Goal: Task Accomplishment & Management: Complete application form

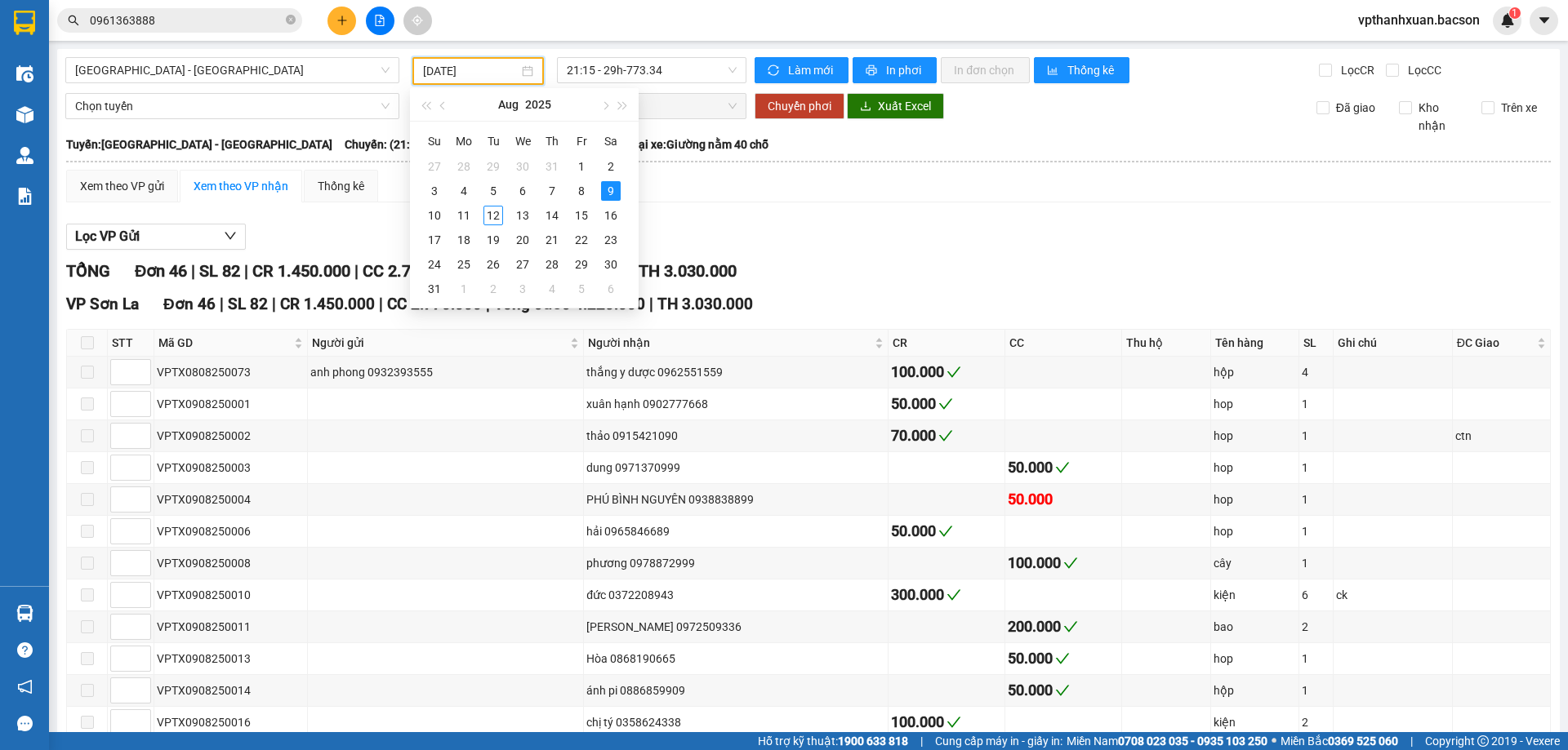
type input "09/08/2025"
click at [341, 19] on icon "plus" at bounding box center [342, 20] width 12 height 12
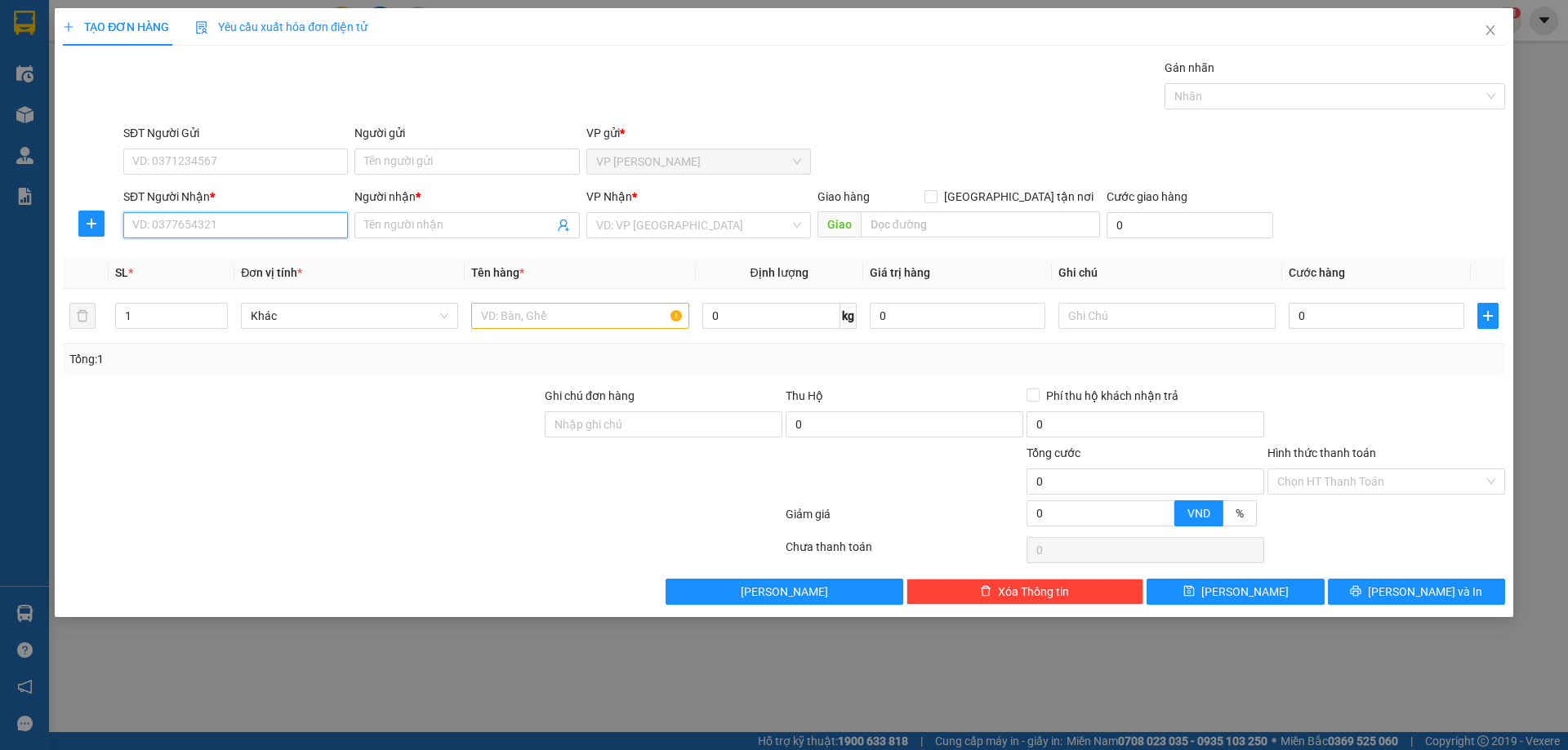
click at [255, 224] on input "SĐT Người Nhận *" at bounding box center [236, 225] width 224 height 26
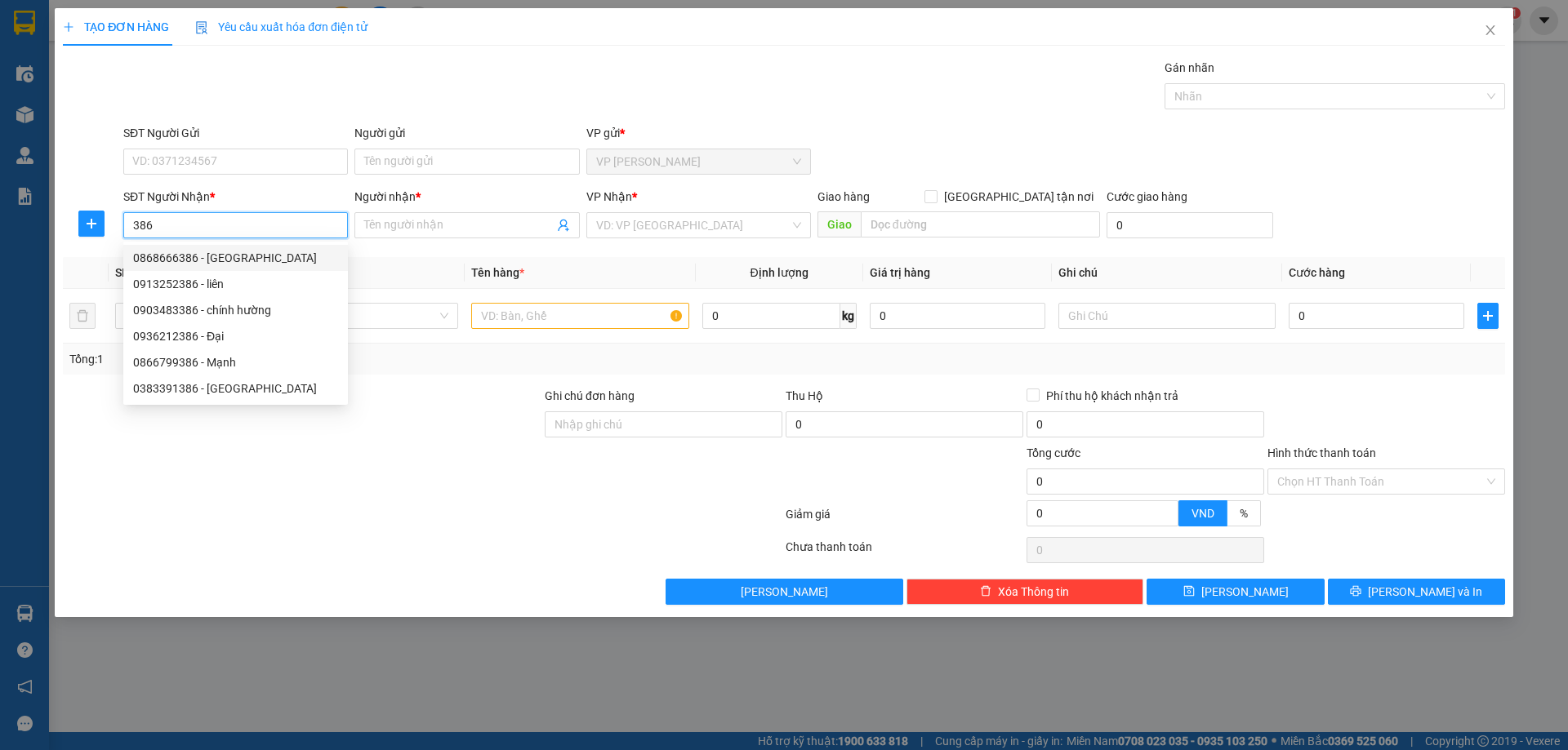
click at [129, 224] on input "386" at bounding box center [236, 225] width 224 height 26
click at [245, 259] on div "0979477386 - Kiên 4g goi trả" at bounding box center [236, 258] width 205 height 18
type input "0979477386"
type input "Kiên 4g goi trả"
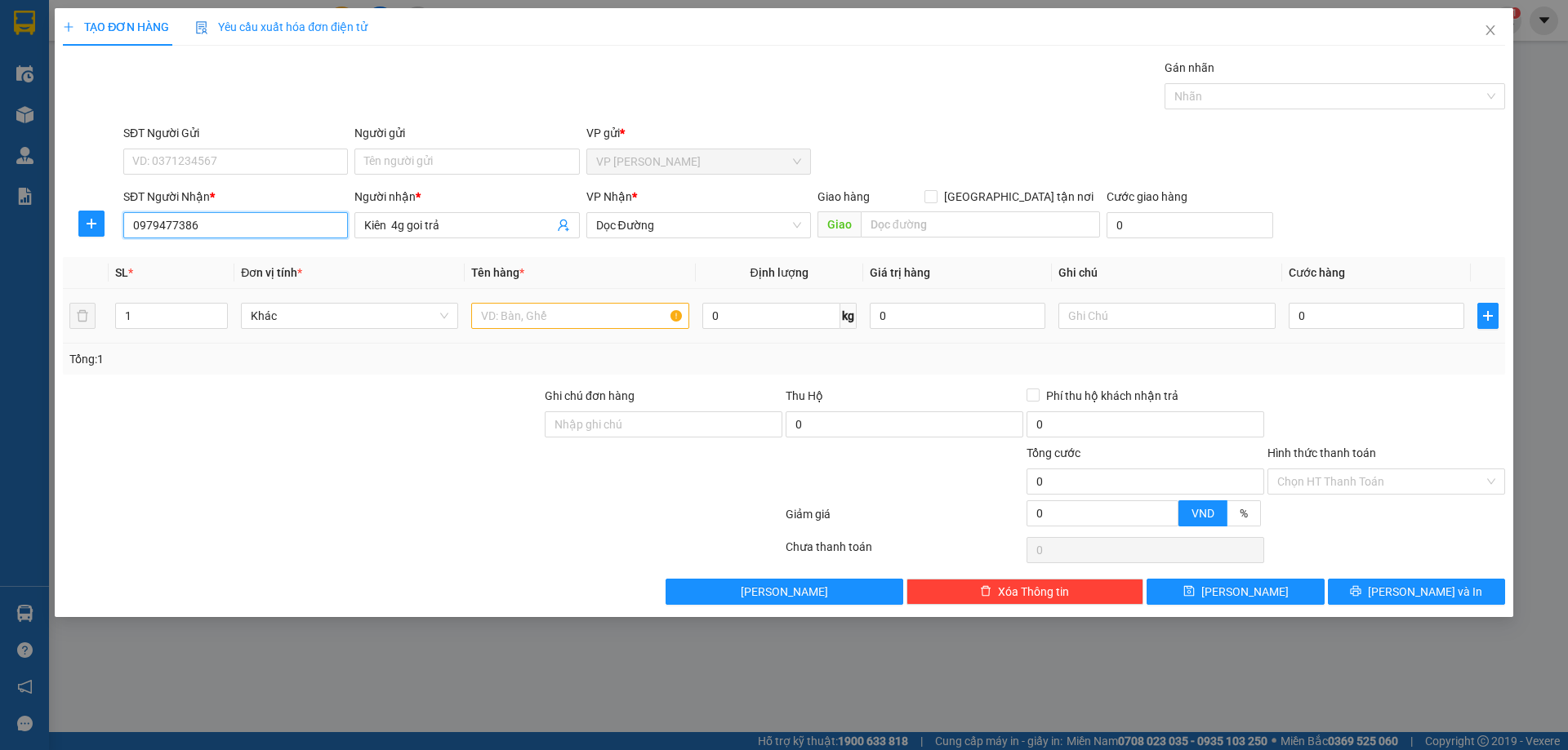
type input "0979477386"
click at [518, 319] on input "text" at bounding box center [579, 316] width 217 height 26
type input "bao"
click at [466, 226] on input "Kiên 4g goi trả" at bounding box center [459, 225] width 189 height 18
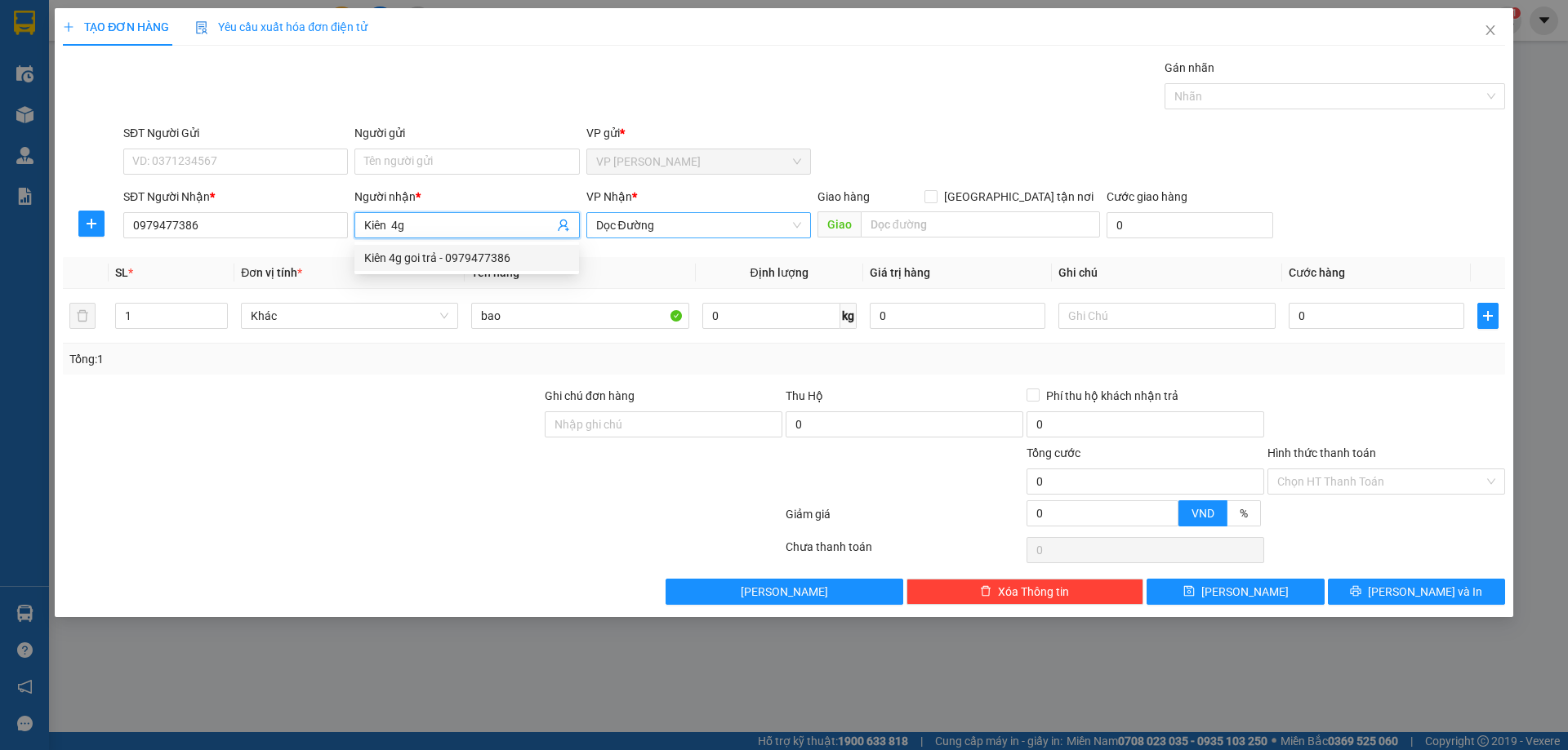
click at [707, 235] on span "Dọc Đường" at bounding box center [699, 225] width 205 height 24
type input "Kiên 4g"
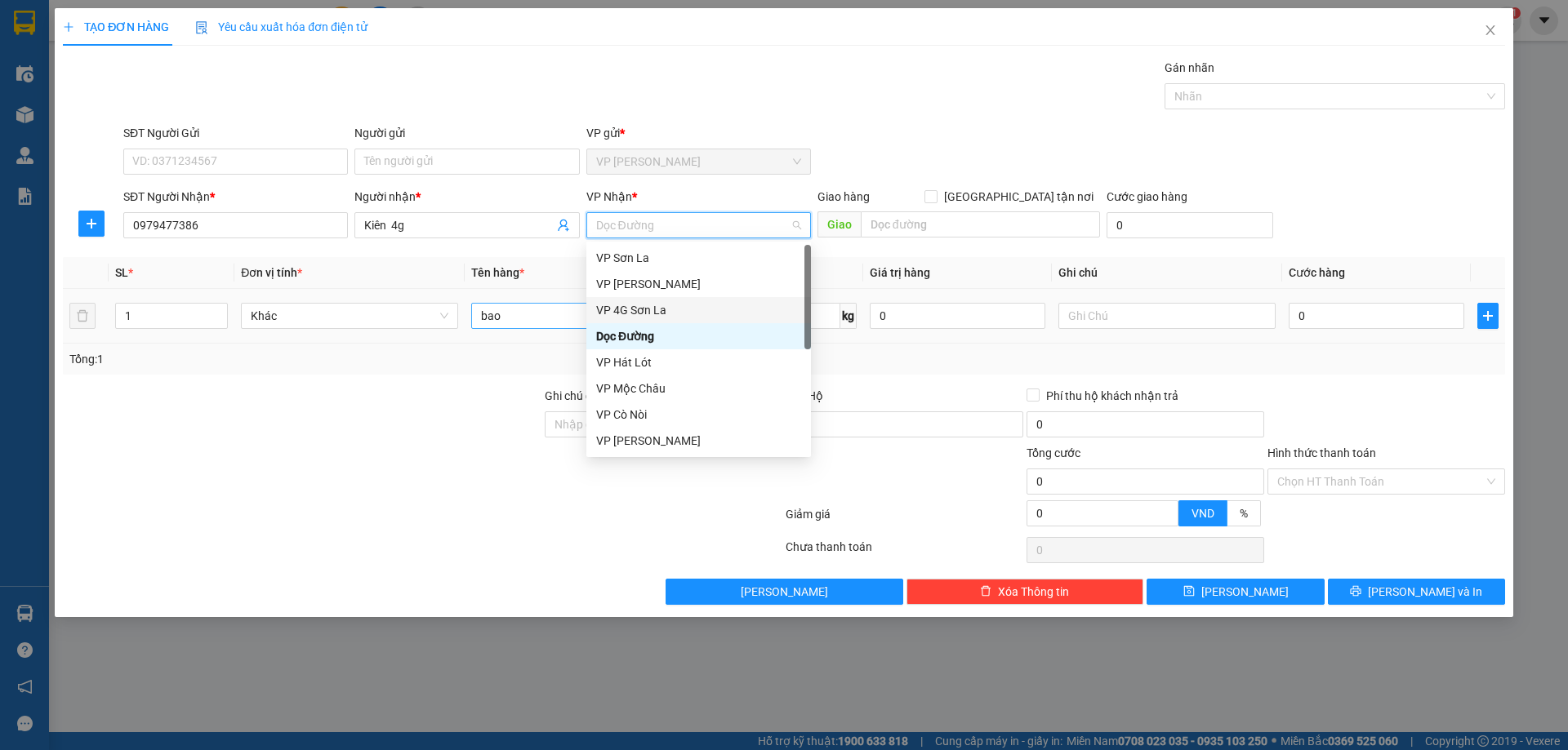
click at [651, 306] on div "VP 4G Sơn La" at bounding box center [699, 310] width 205 height 18
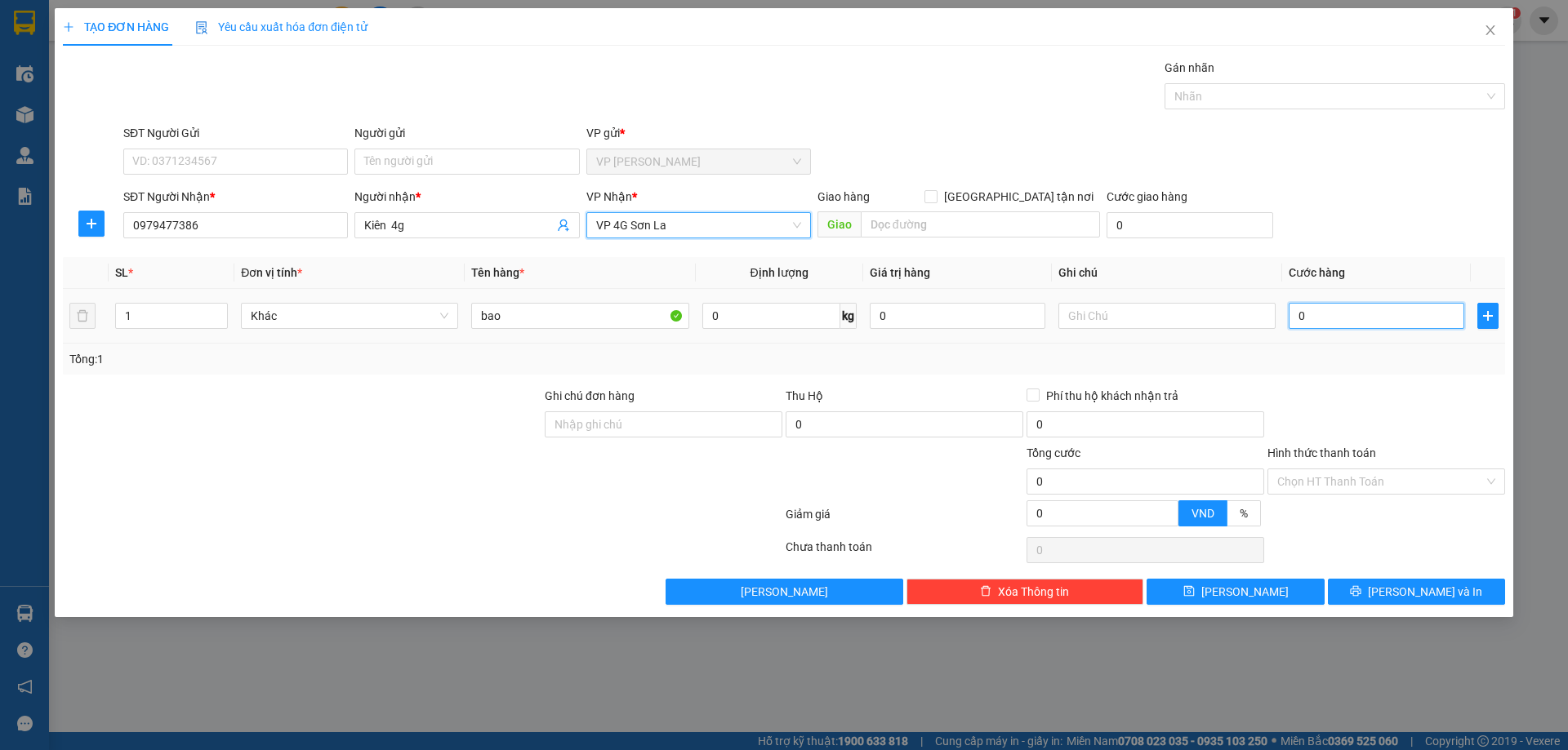
click at [1347, 319] on input "0" at bounding box center [1376, 316] width 175 height 26
type input "5"
type input "50"
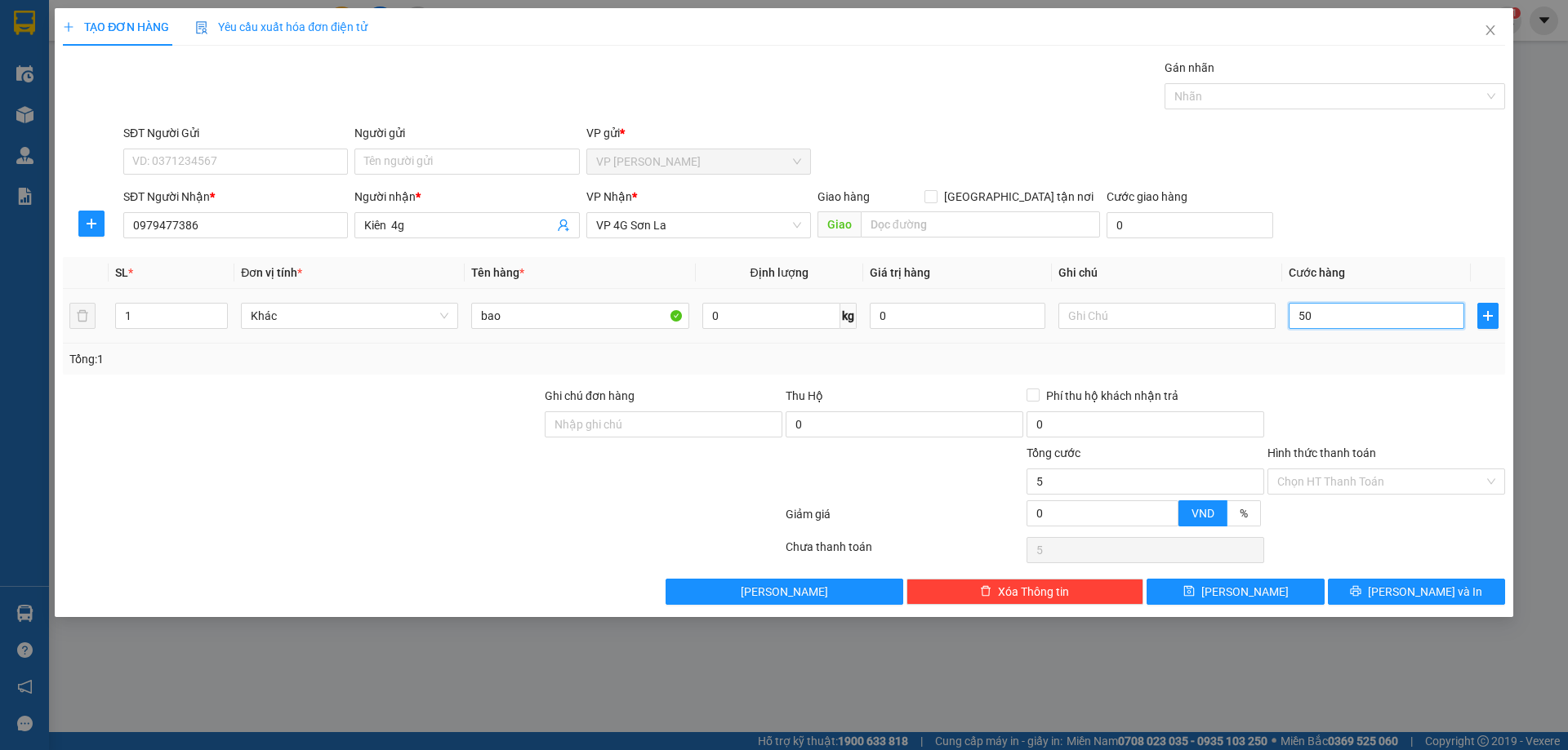
type input "50"
type input "50.000"
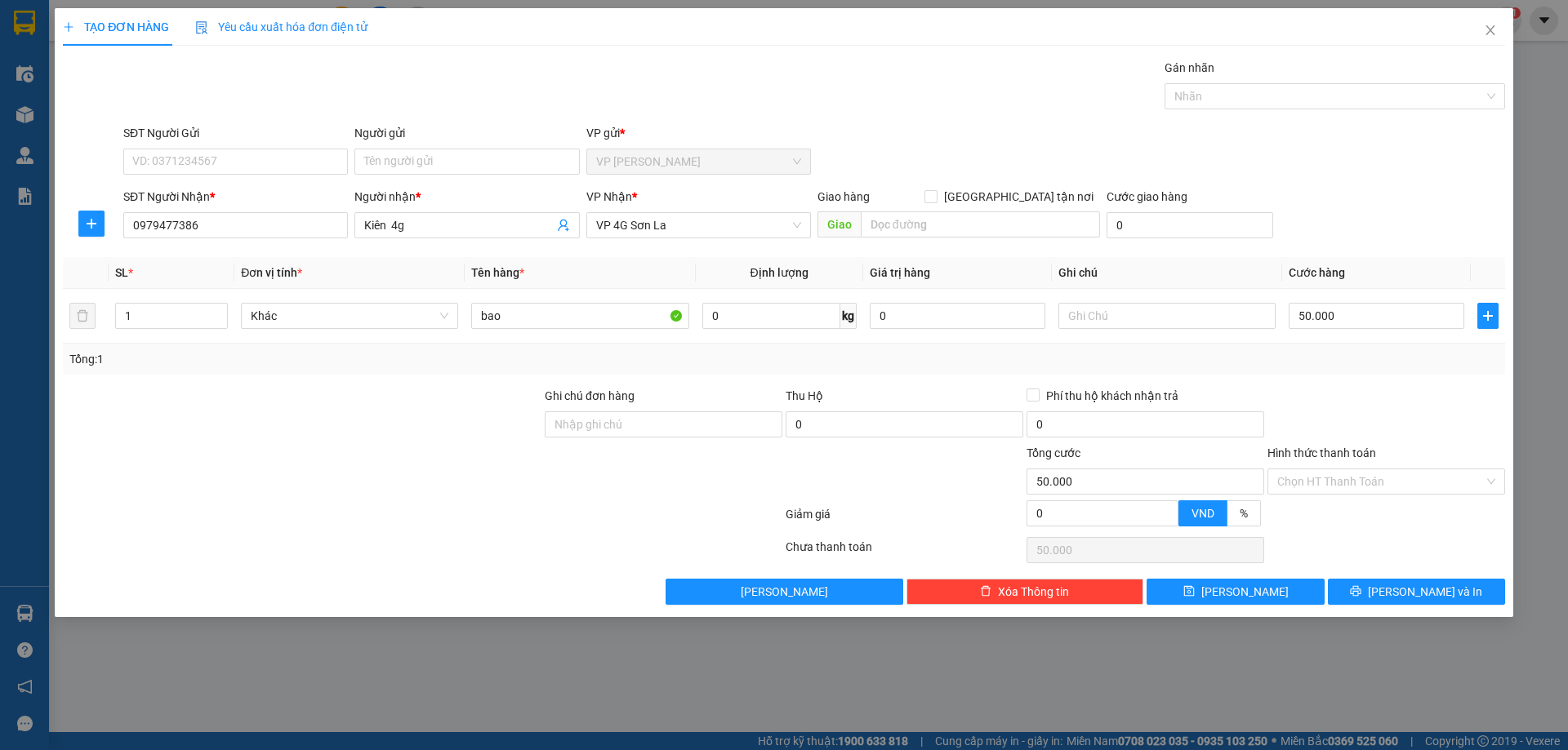
click at [1443, 445] on div "Hình thức thanh toán" at bounding box center [1386, 456] width 238 height 24
click at [1361, 596] on icon "printer" at bounding box center [1356, 591] width 12 height 12
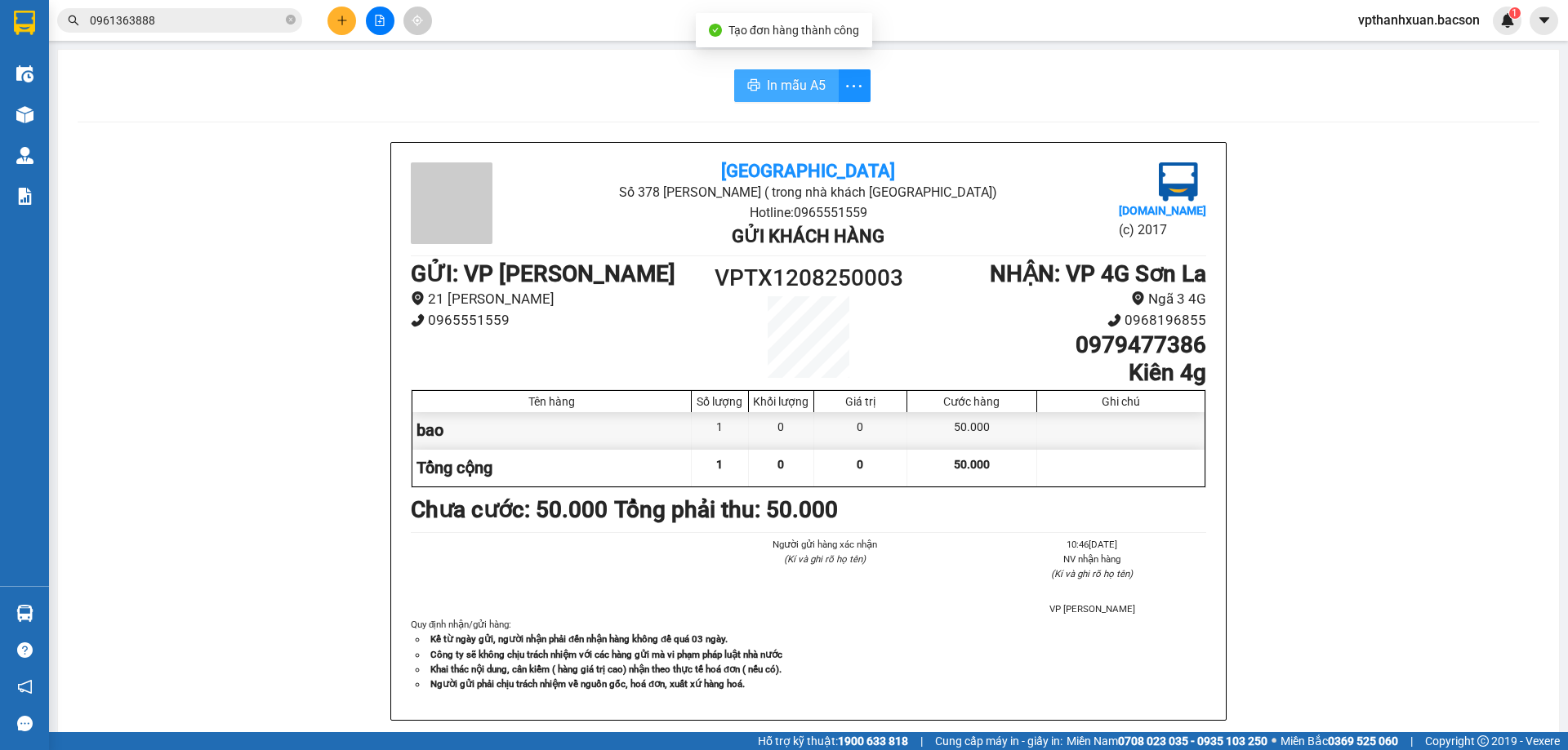
click at [782, 100] on button "In mẫu A5" at bounding box center [785, 86] width 104 height 33
click at [782, 90] on span "In mẫu A5" at bounding box center [796, 85] width 58 height 20
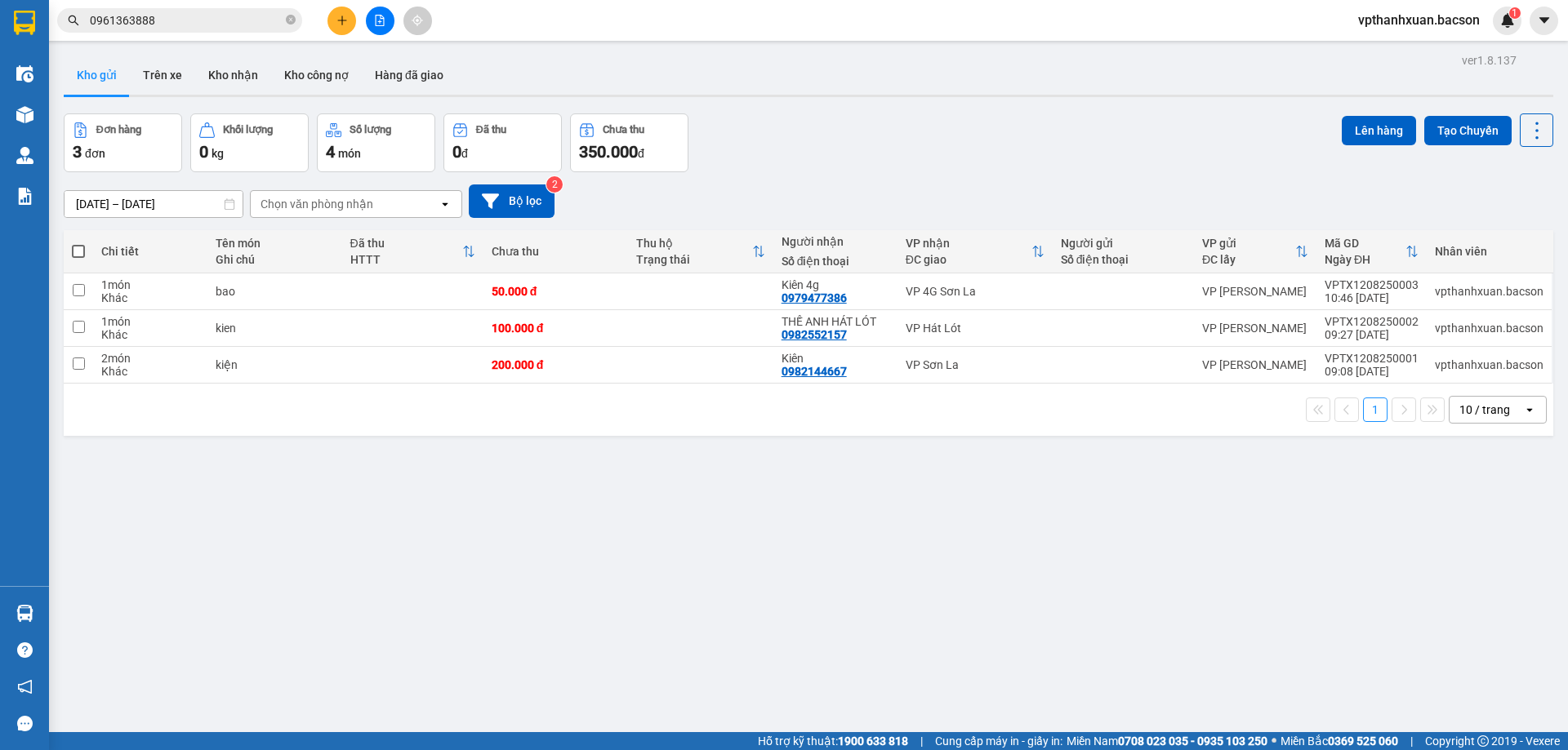
click at [342, 21] on icon "plus" at bounding box center [341, 19] width 1 height 9
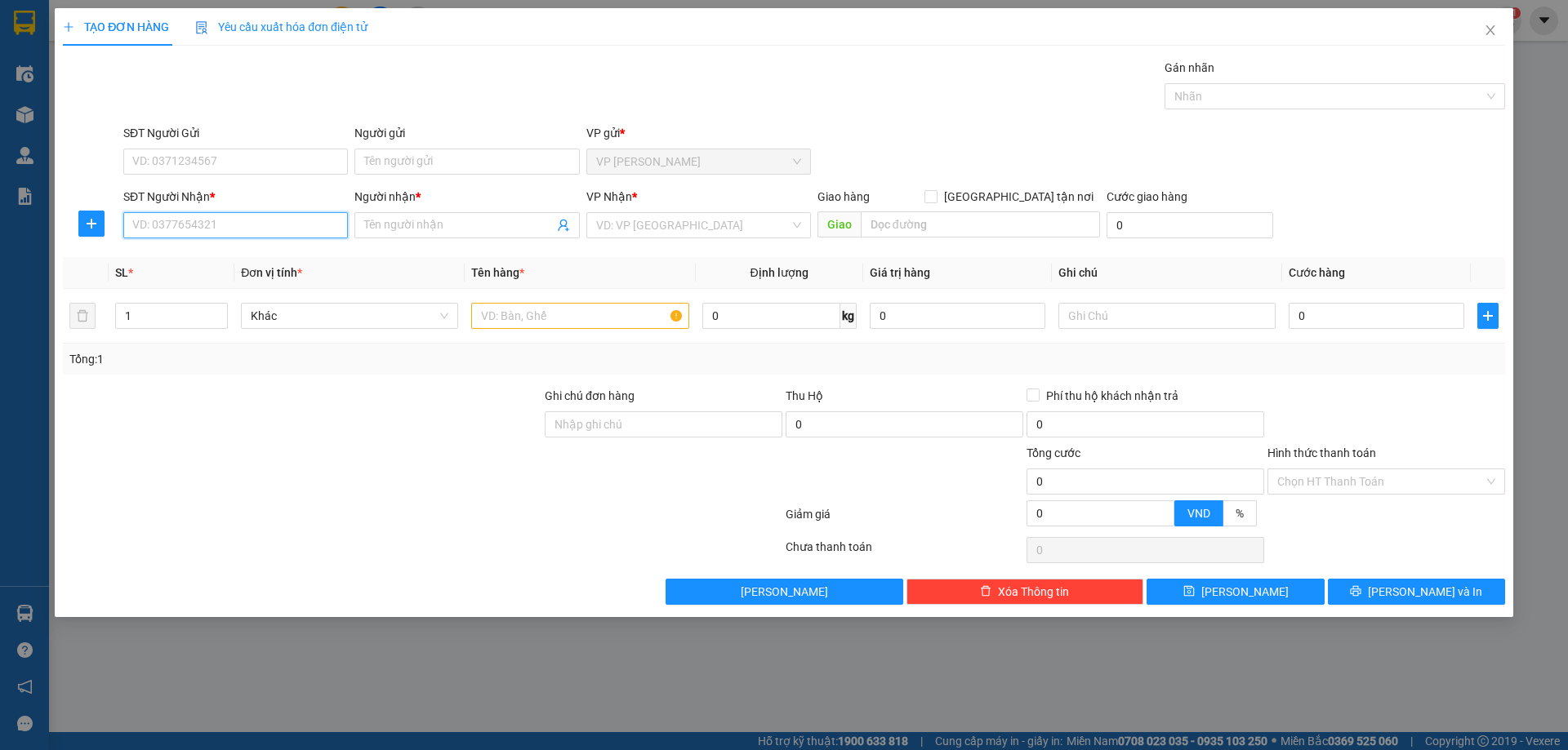
click at [214, 229] on input "SĐT Người Nhận *" at bounding box center [236, 225] width 224 height 26
type input "6"
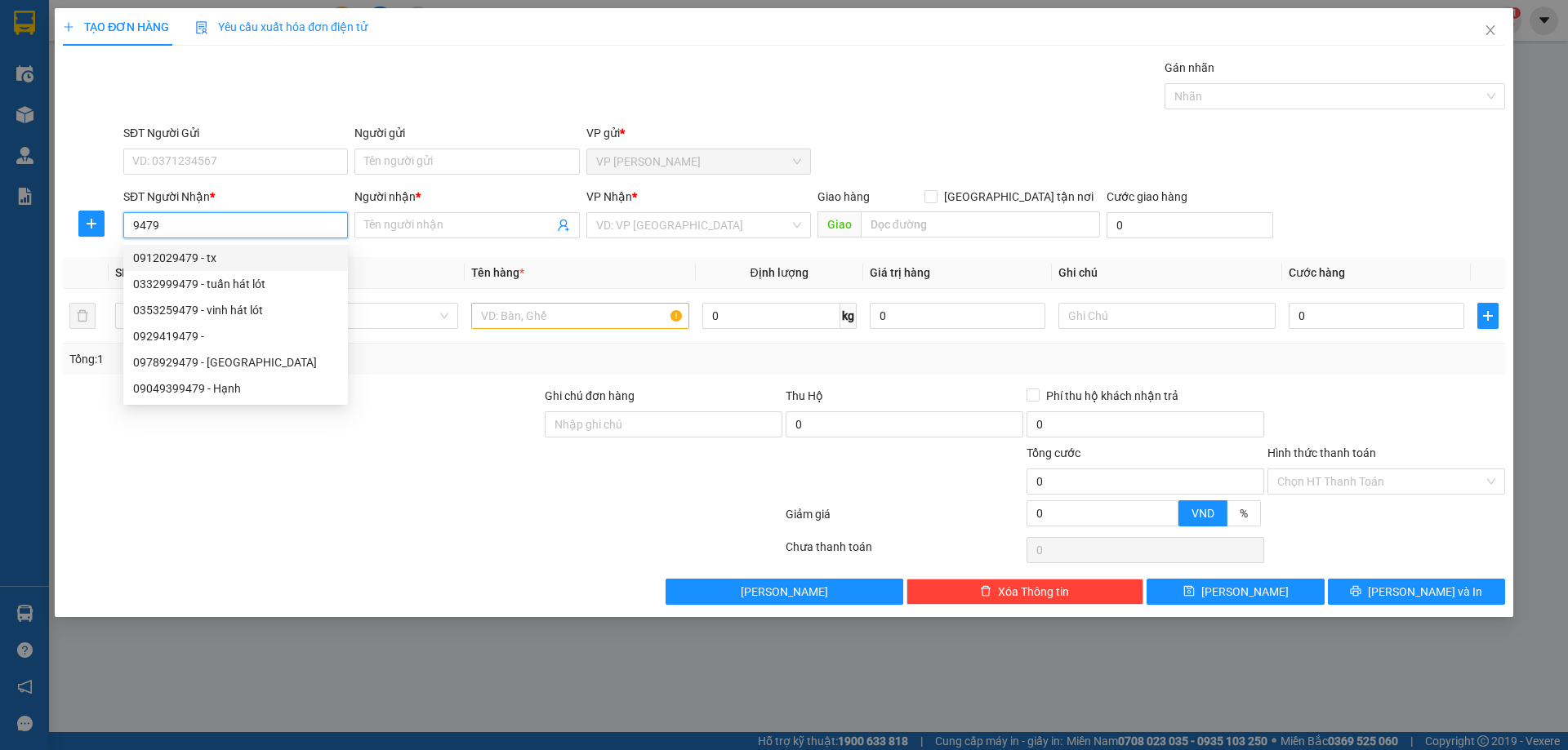
click at [134, 225] on input "9479" at bounding box center [236, 225] width 224 height 26
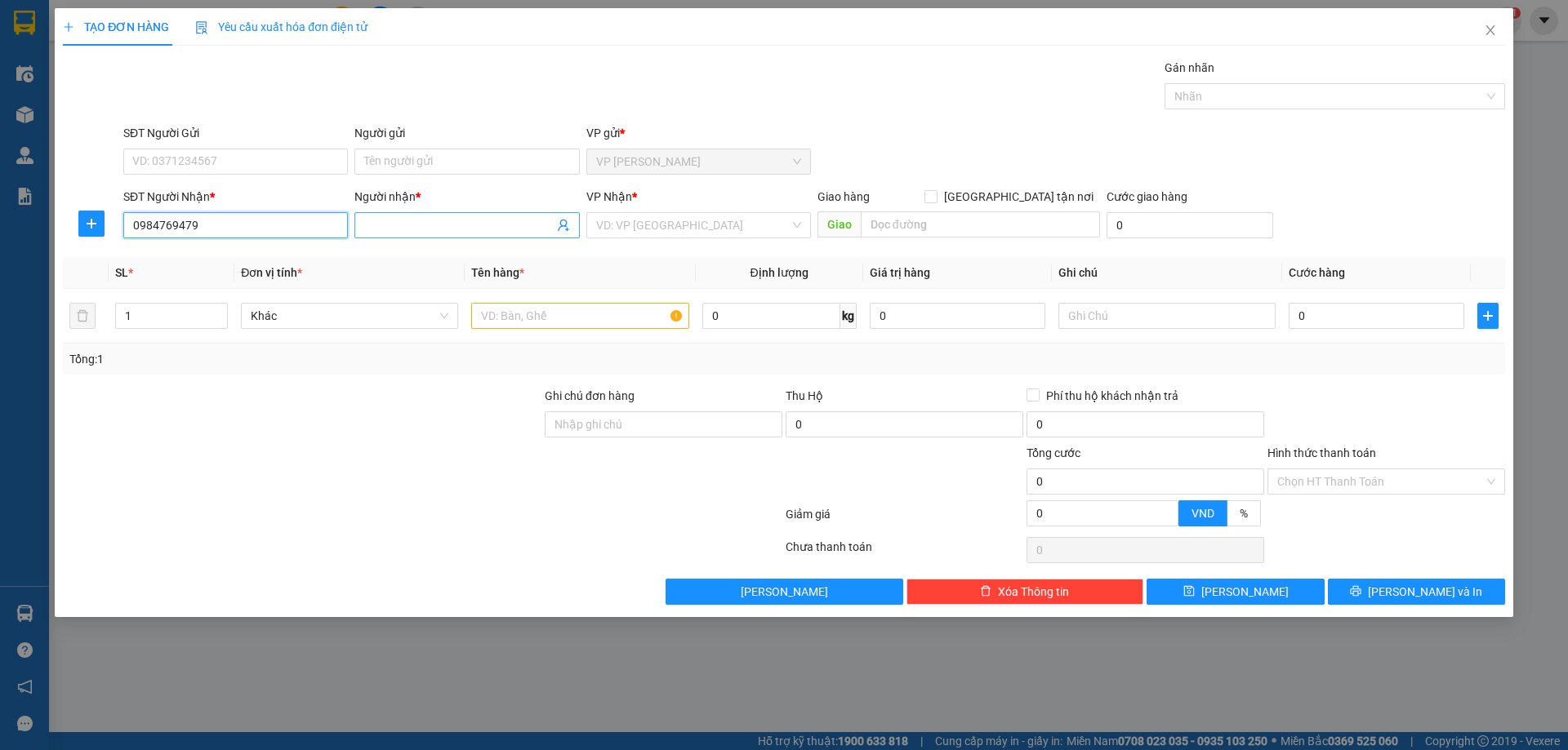
type input "0984769479"
click at [409, 236] on span at bounding box center [467, 225] width 224 height 26
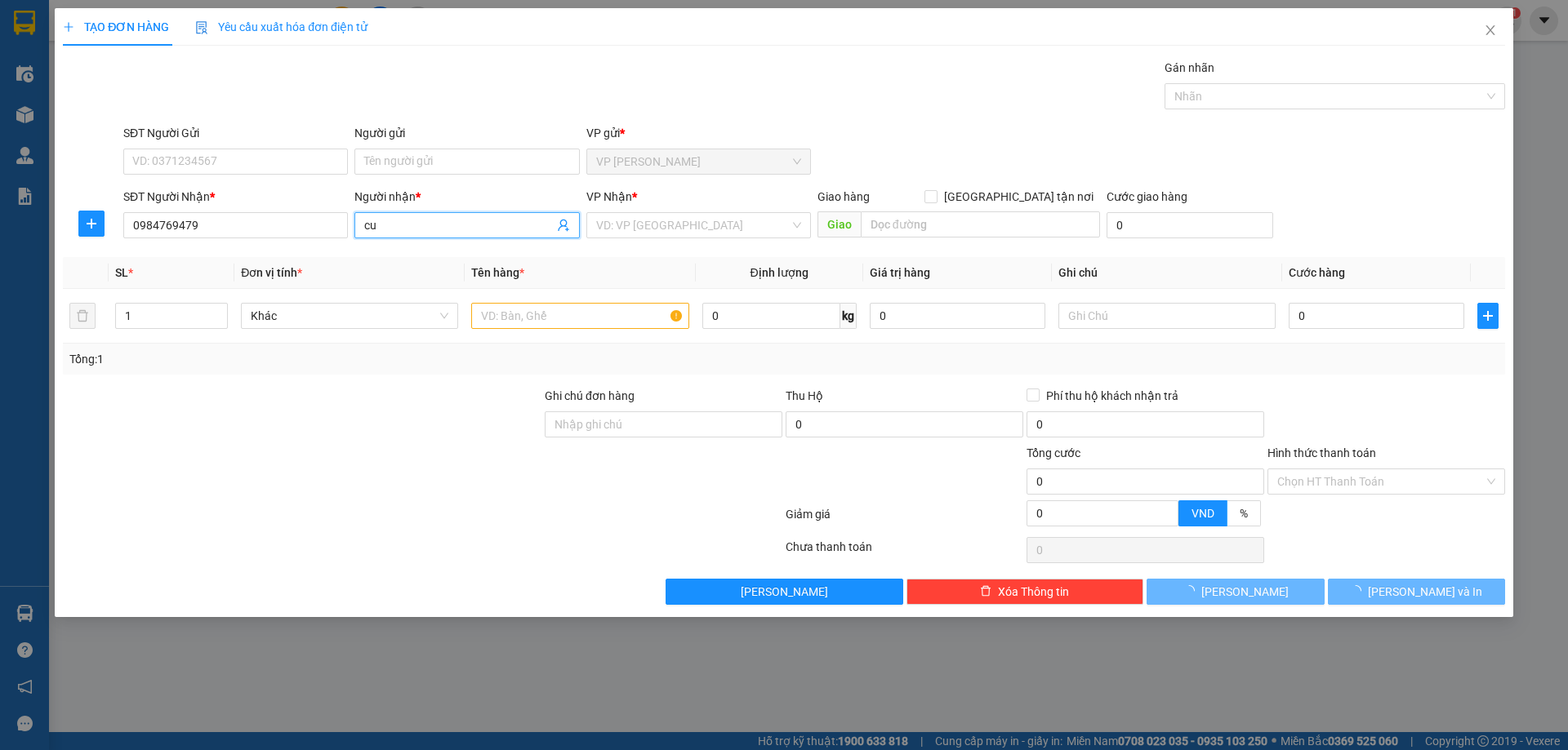
type input "c"
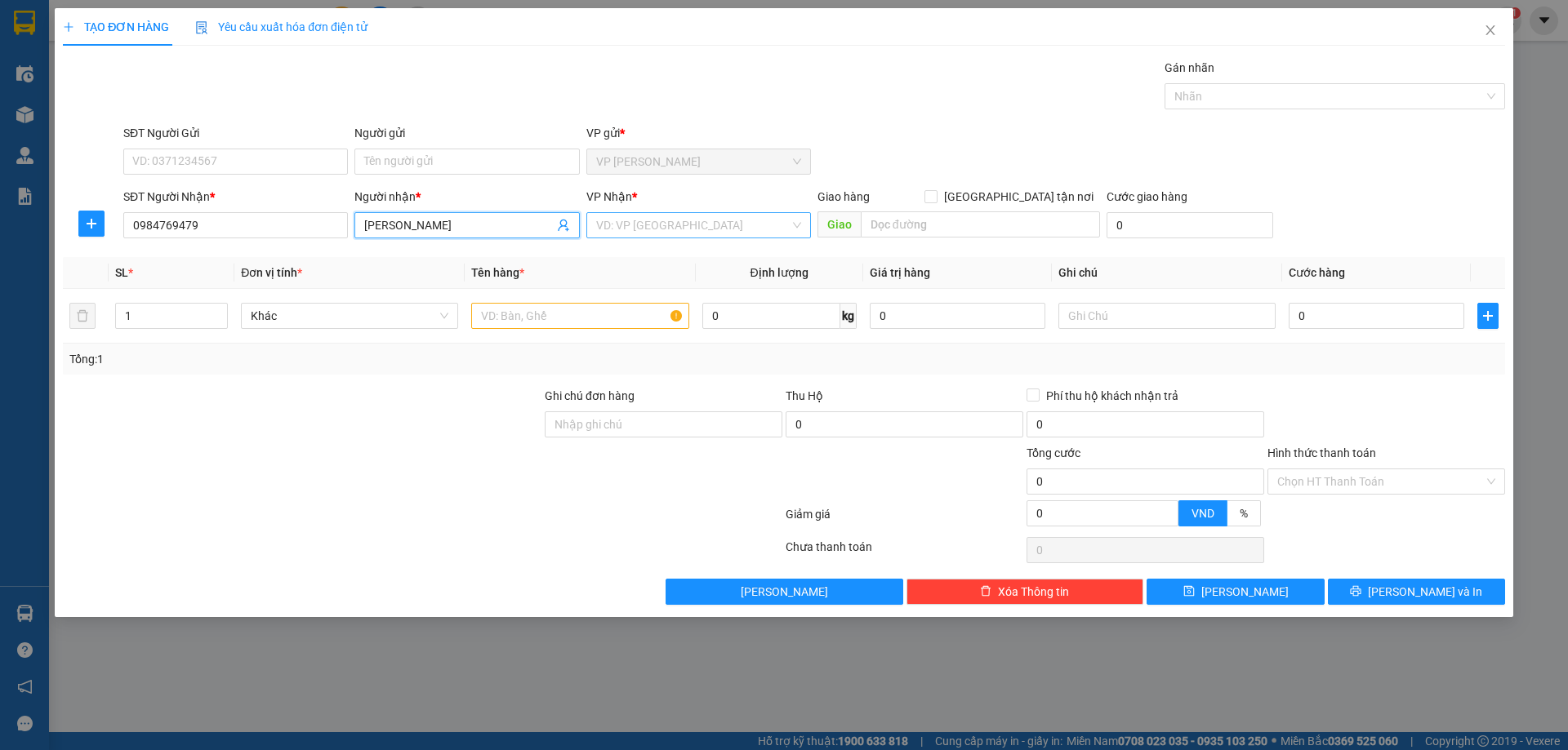
type input "cường dung mộc châu"
click at [633, 227] on input "search" at bounding box center [693, 225] width 194 height 24
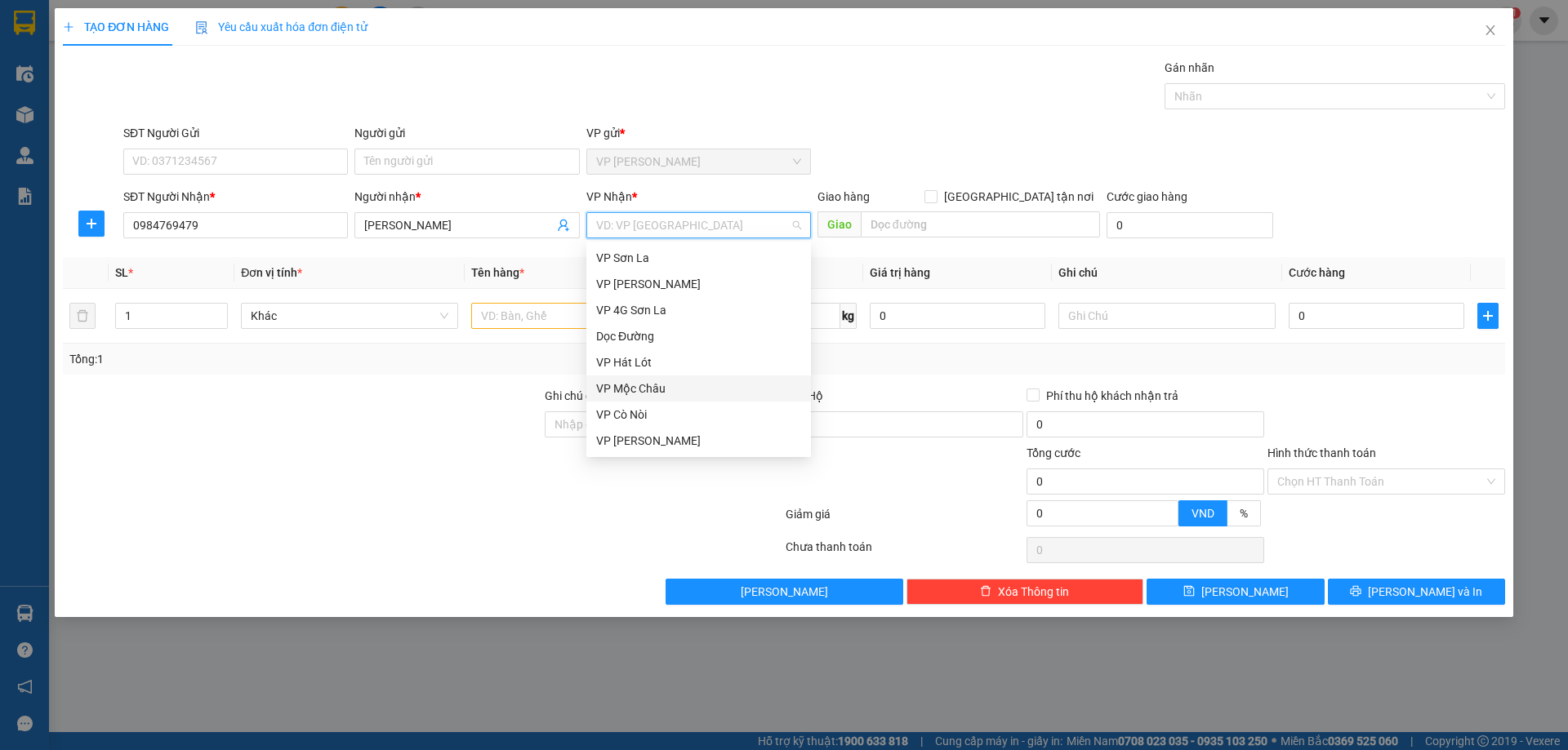
click at [638, 385] on div "VP Mộc Châu" at bounding box center [699, 389] width 205 height 18
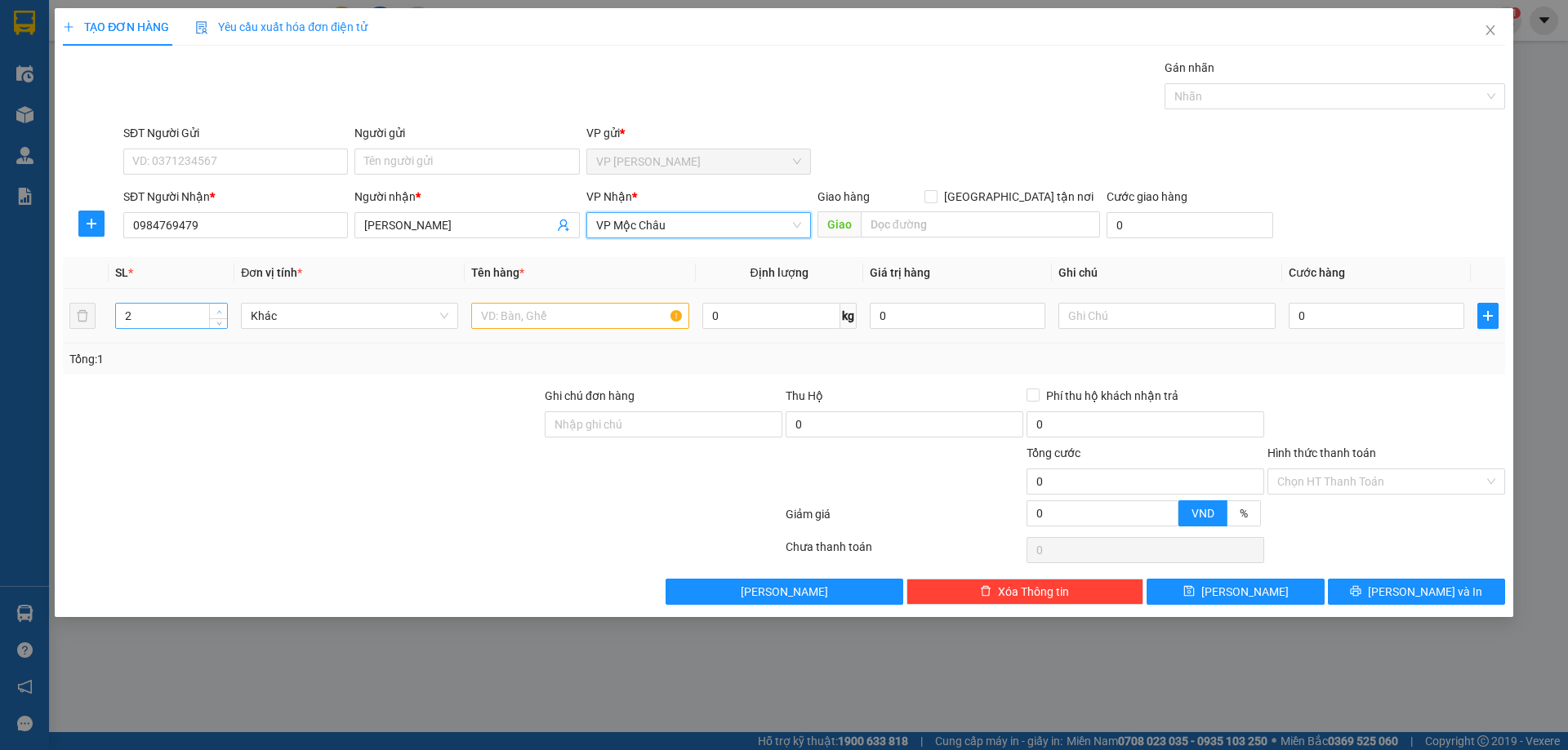
click at [217, 307] on span "up" at bounding box center [219, 312] width 10 height 10
type input "5"
click at [217, 307] on span "up" at bounding box center [219, 312] width 10 height 10
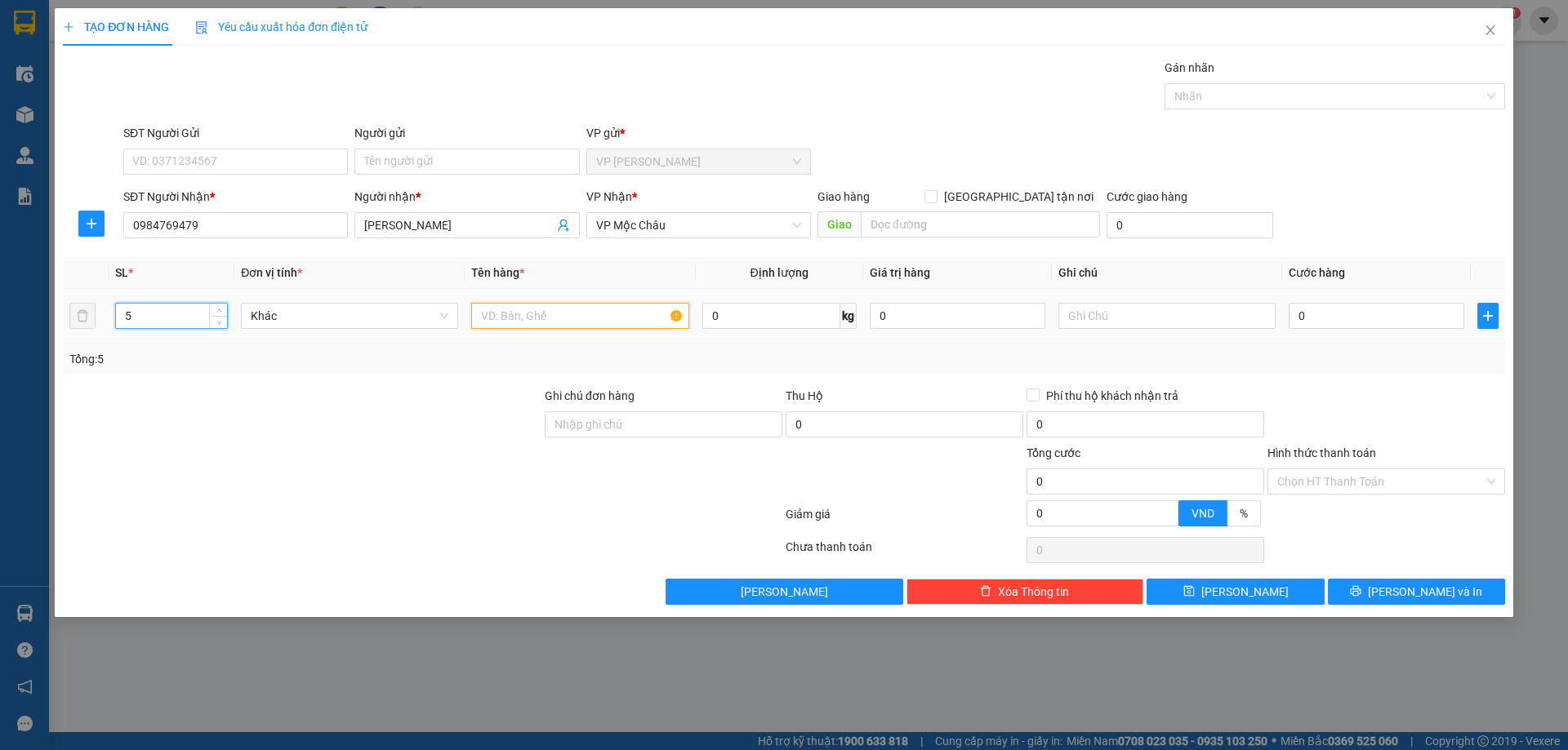
click at [514, 319] on input "text" at bounding box center [579, 316] width 217 height 26
type input "bao"
click at [1400, 324] on input "0" at bounding box center [1376, 316] width 175 height 26
type input "2"
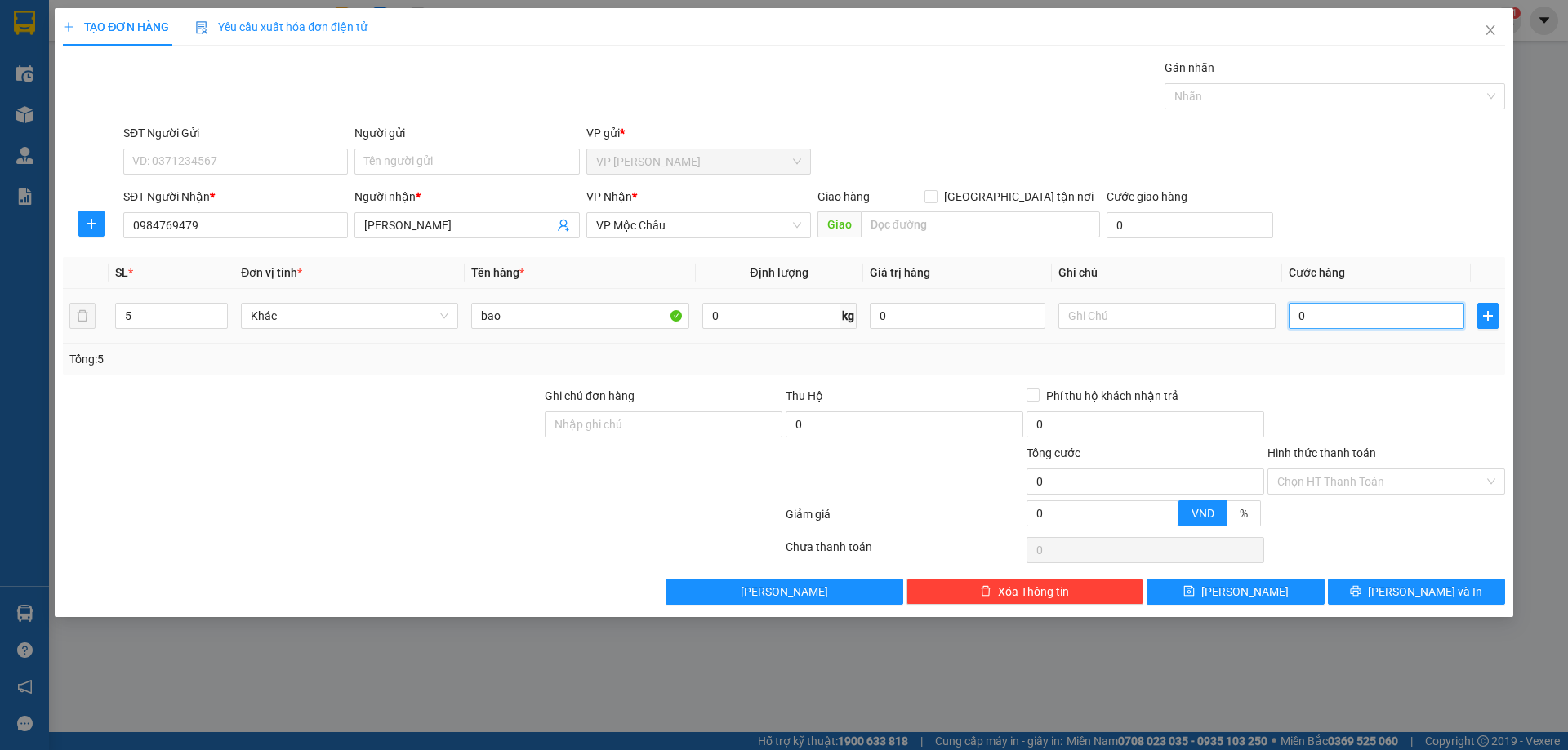
type input "2"
type input "25"
type input "250"
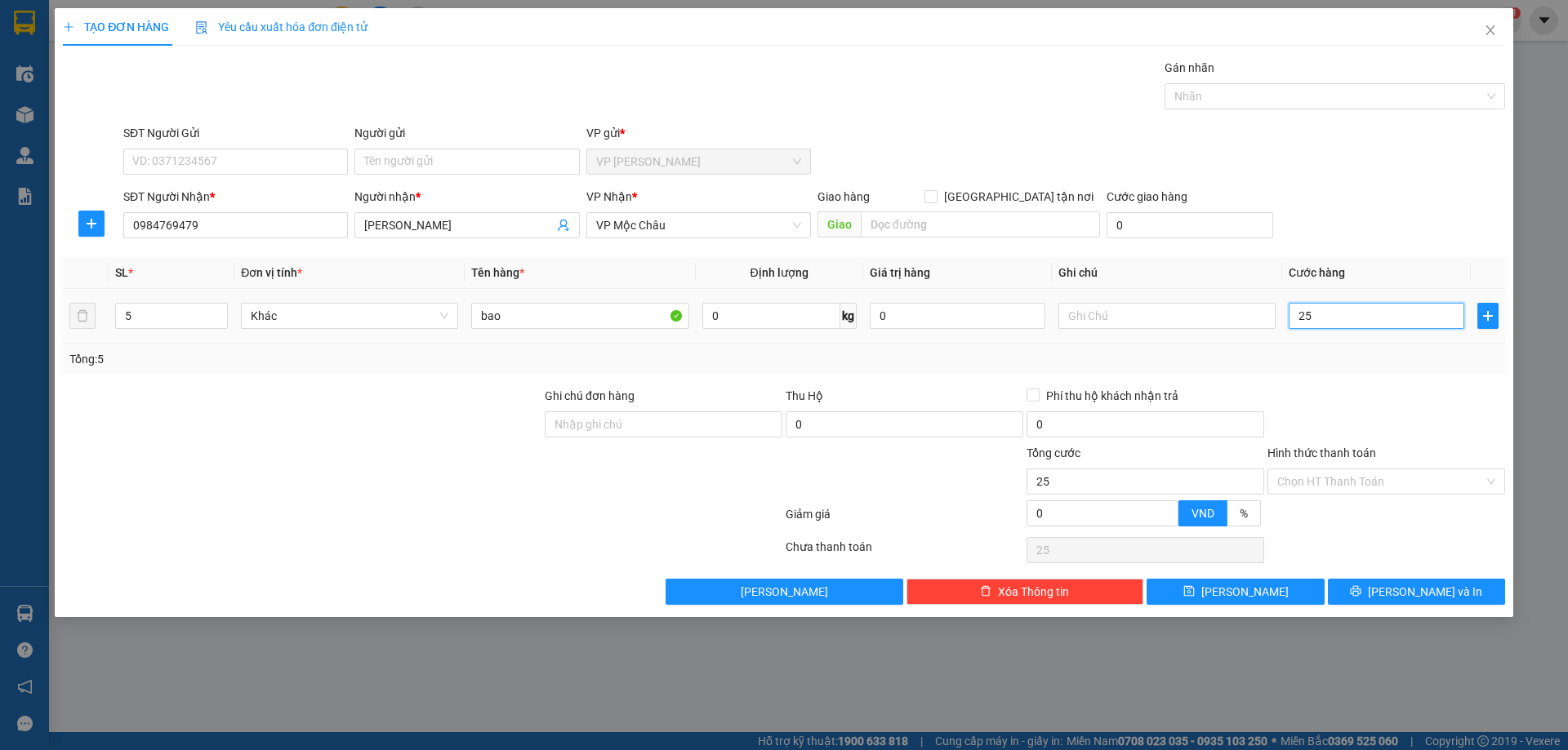
type input "250"
type input "250.000"
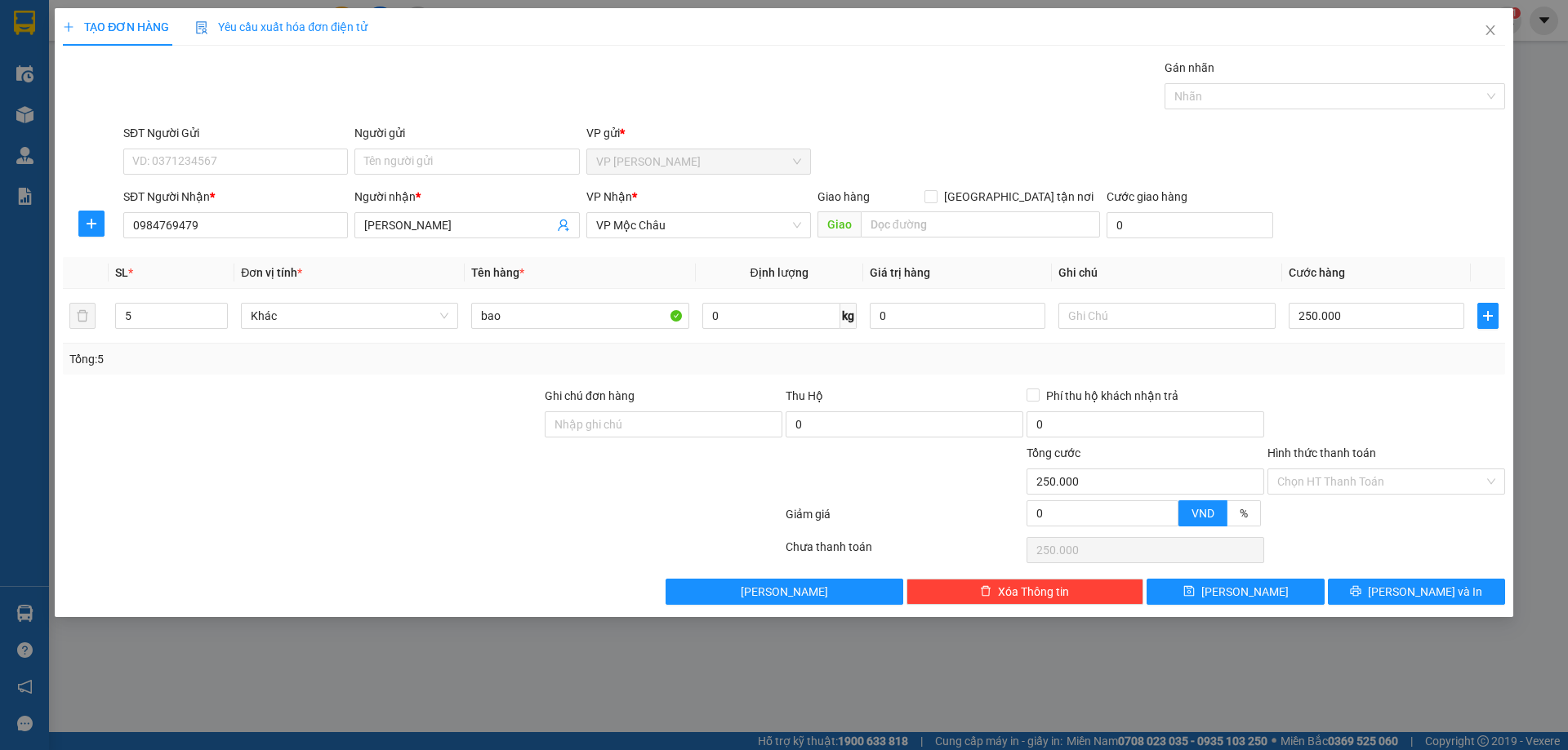
click at [1420, 220] on div "SĐT Người Nhận * 0984769479 Người nhận * cường dung mộc châu VP Nhận * VP Mộc C…" at bounding box center [814, 216] width 1388 height 57
click at [1380, 589] on button "[PERSON_NAME] và In" at bounding box center [1416, 591] width 177 height 26
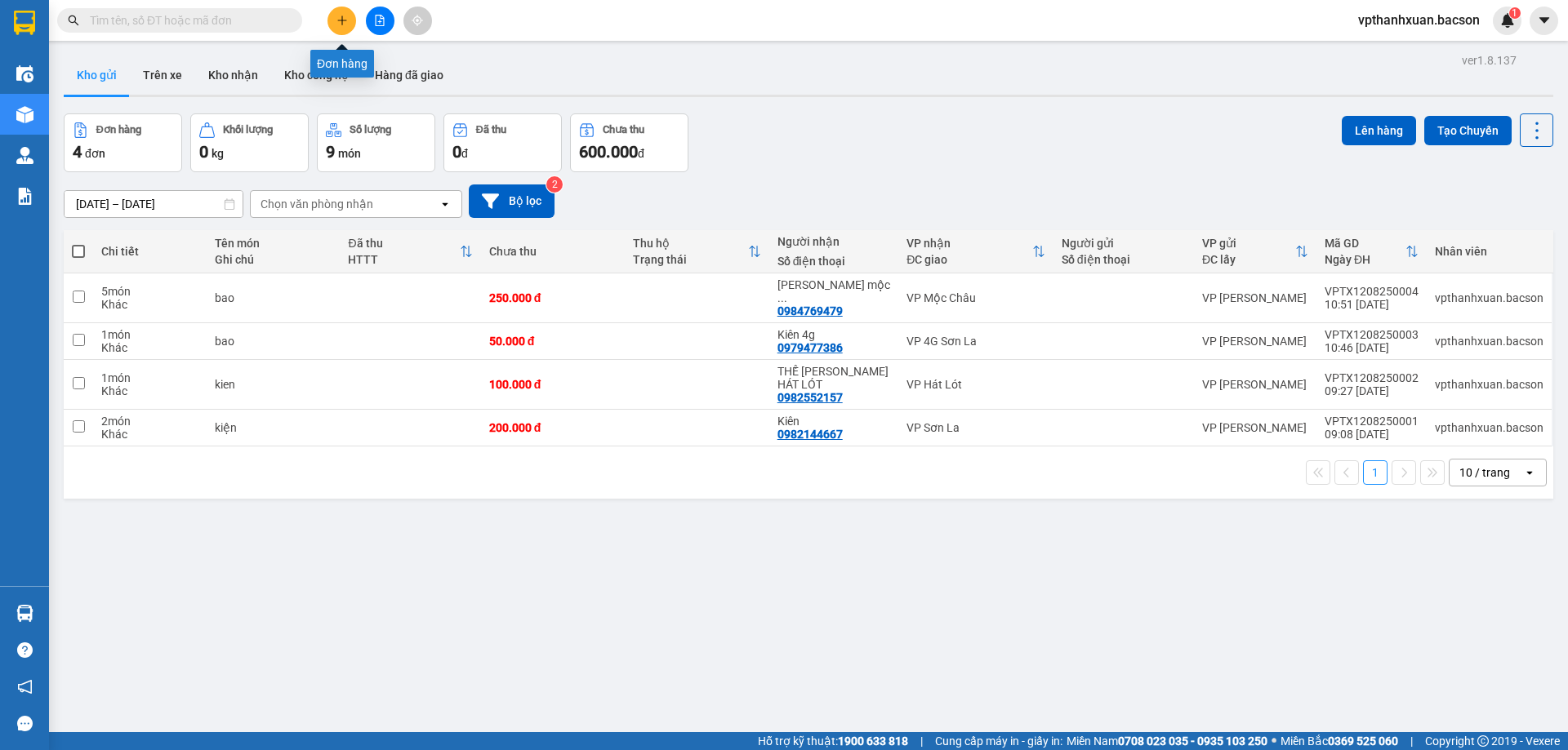
click at [347, 25] on icon "plus" at bounding box center [342, 20] width 12 height 12
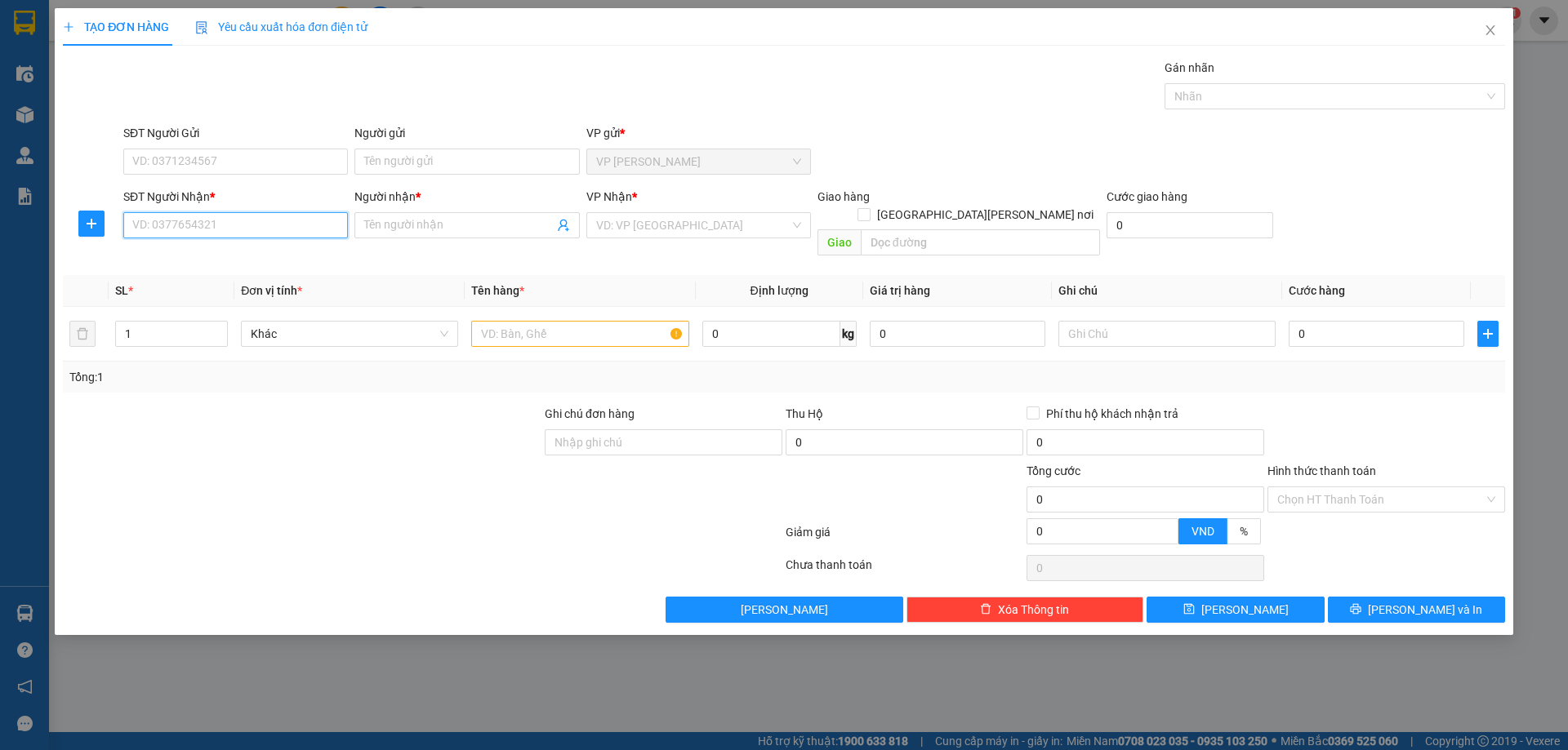
click at [287, 229] on input "SĐT Người Nhận *" at bounding box center [236, 225] width 224 height 26
click at [260, 266] on div "0868283152 - nam" at bounding box center [236, 258] width 205 height 18
type input "0868283152"
type input "nam"
type input "0868283152"
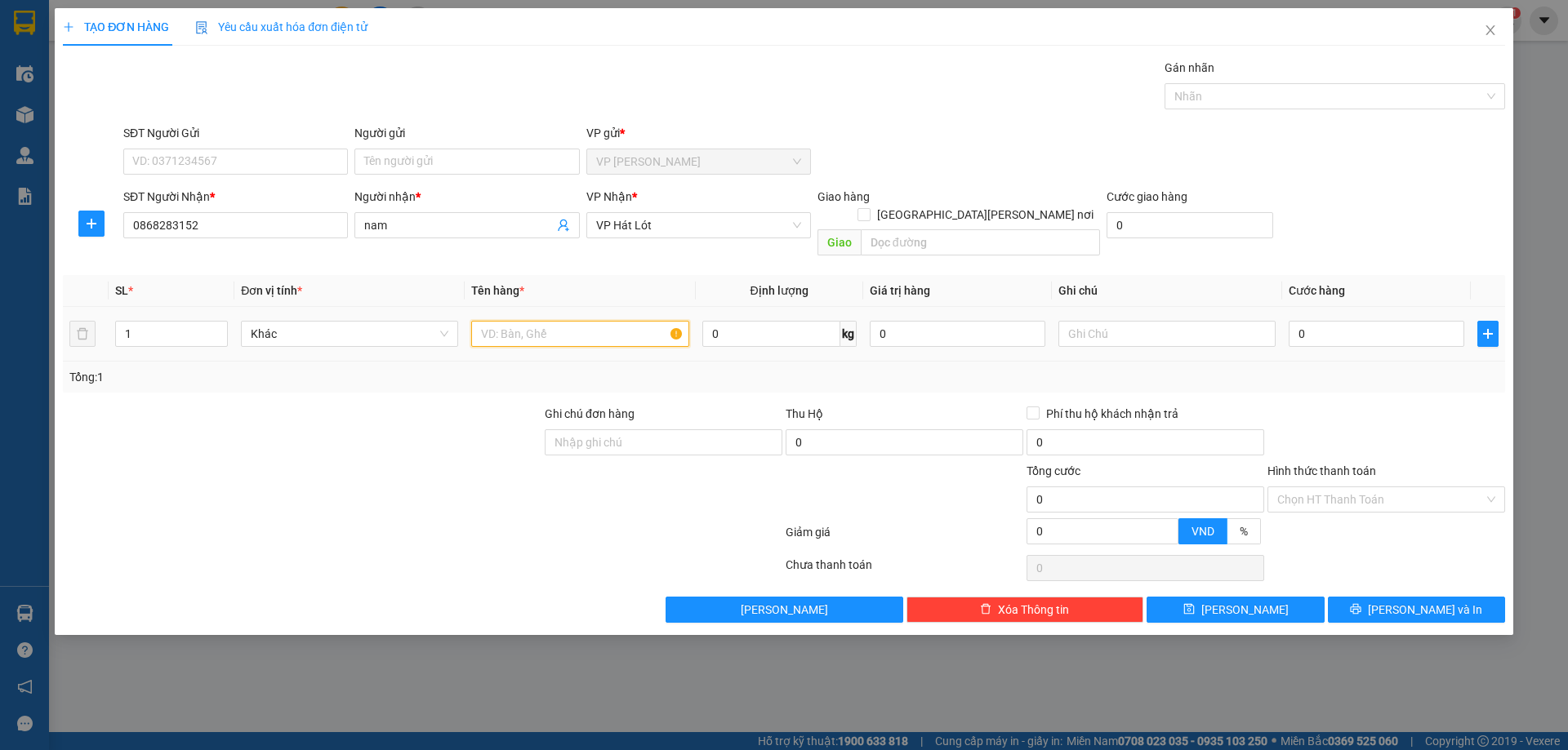
click at [550, 320] on input "text" at bounding box center [579, 333] width 217 height 26
type input "hop"
click at [1346, 320] on input "0" at bounding box center [1376, 333] width 175 height 26
type input "5"
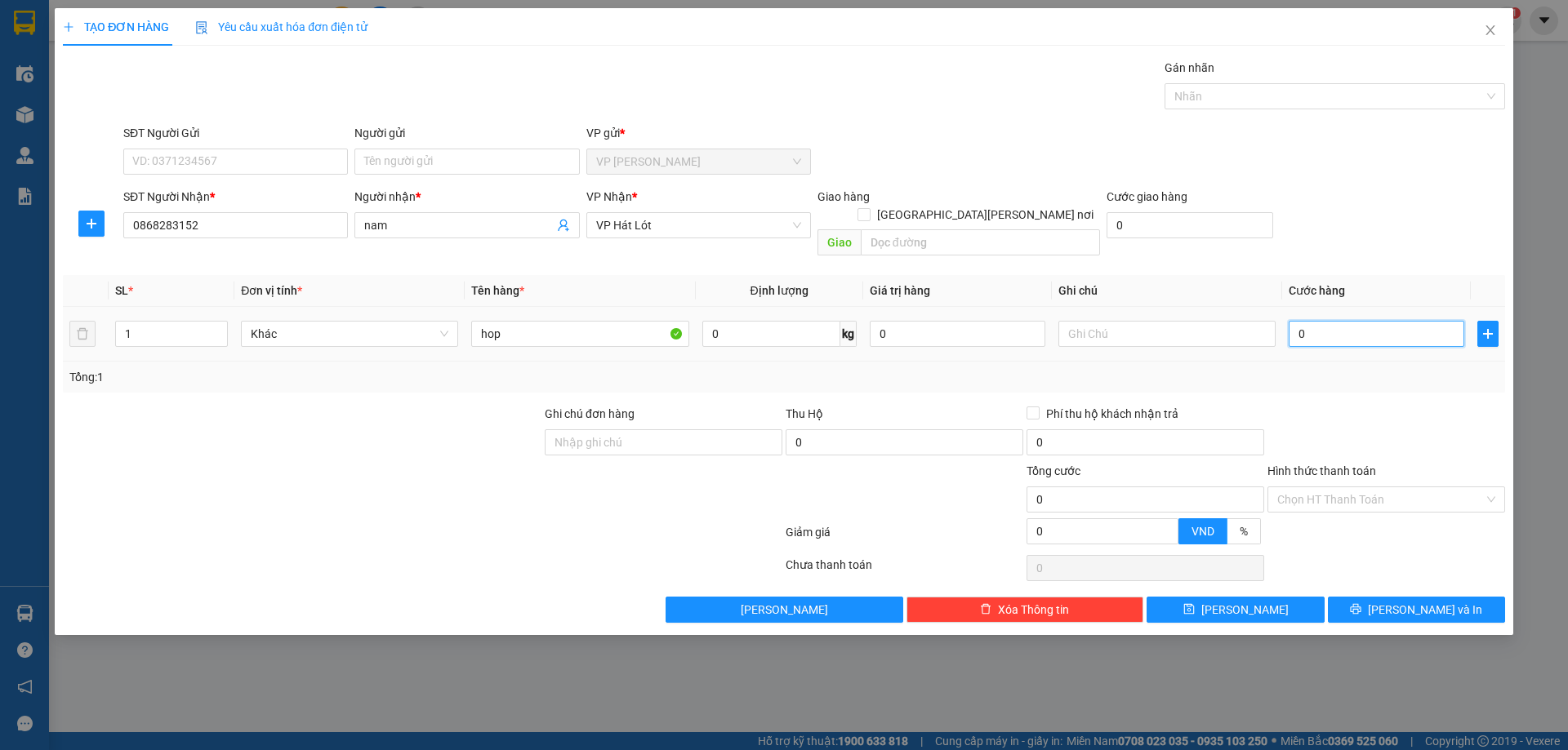
type input "5"
type input "50"
type input "50.000"
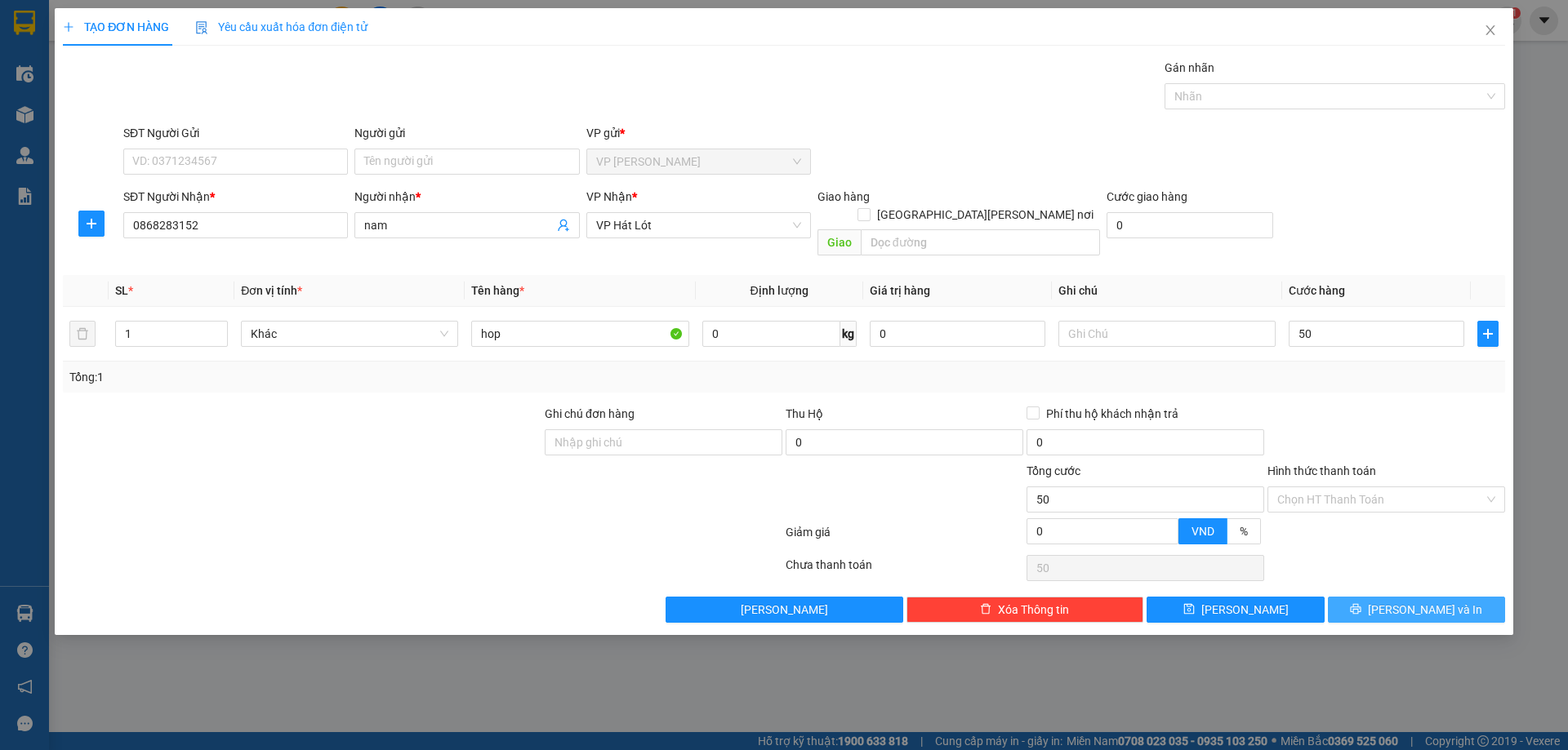
type input "50.000"
click at [1372, 596] on button "[PERSON_NAME] và In" at bounding box center [1416, 609] width 177 height 26
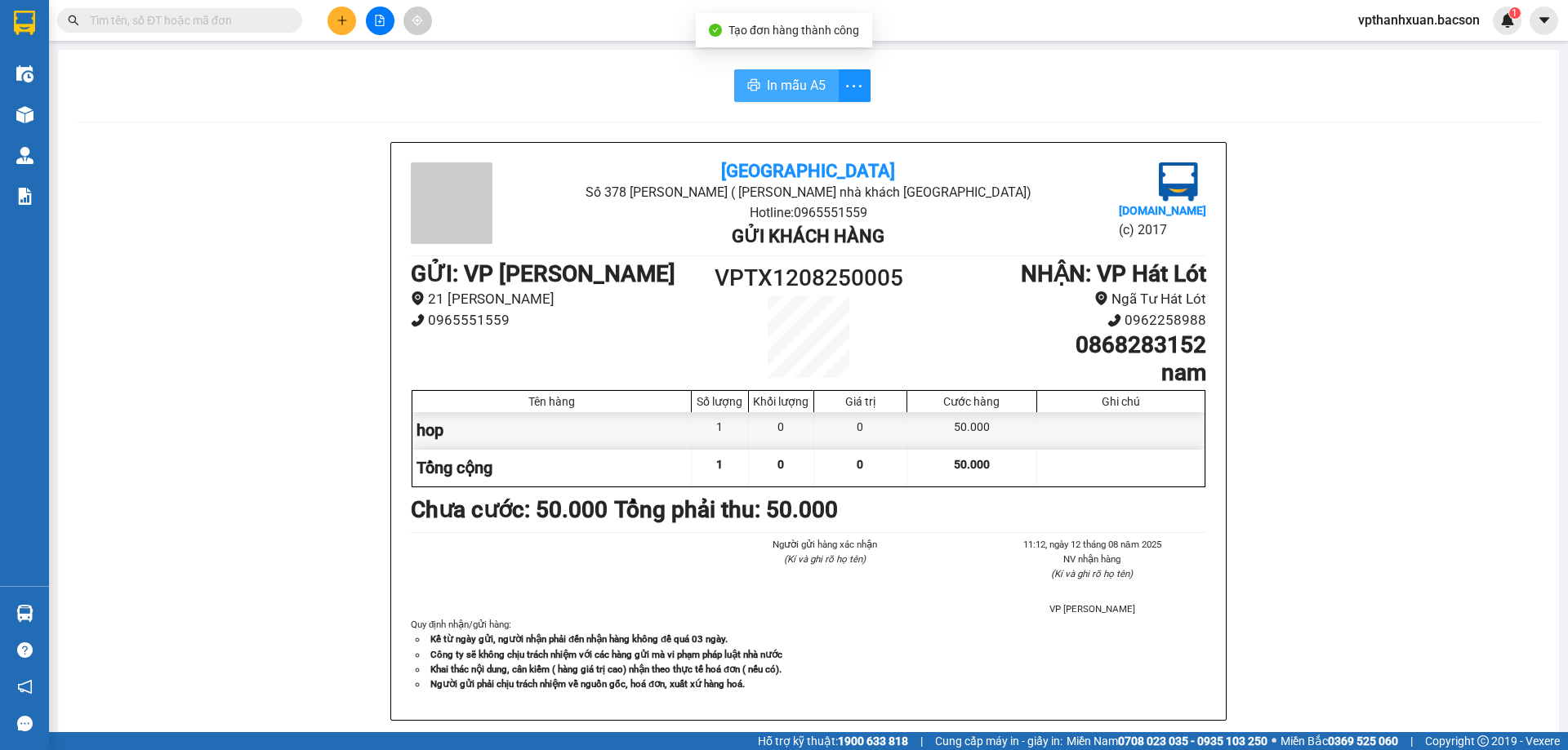
click at [757, 73] on button "In mẫu A5" at bounding box center [785, 86] width 104 height 33
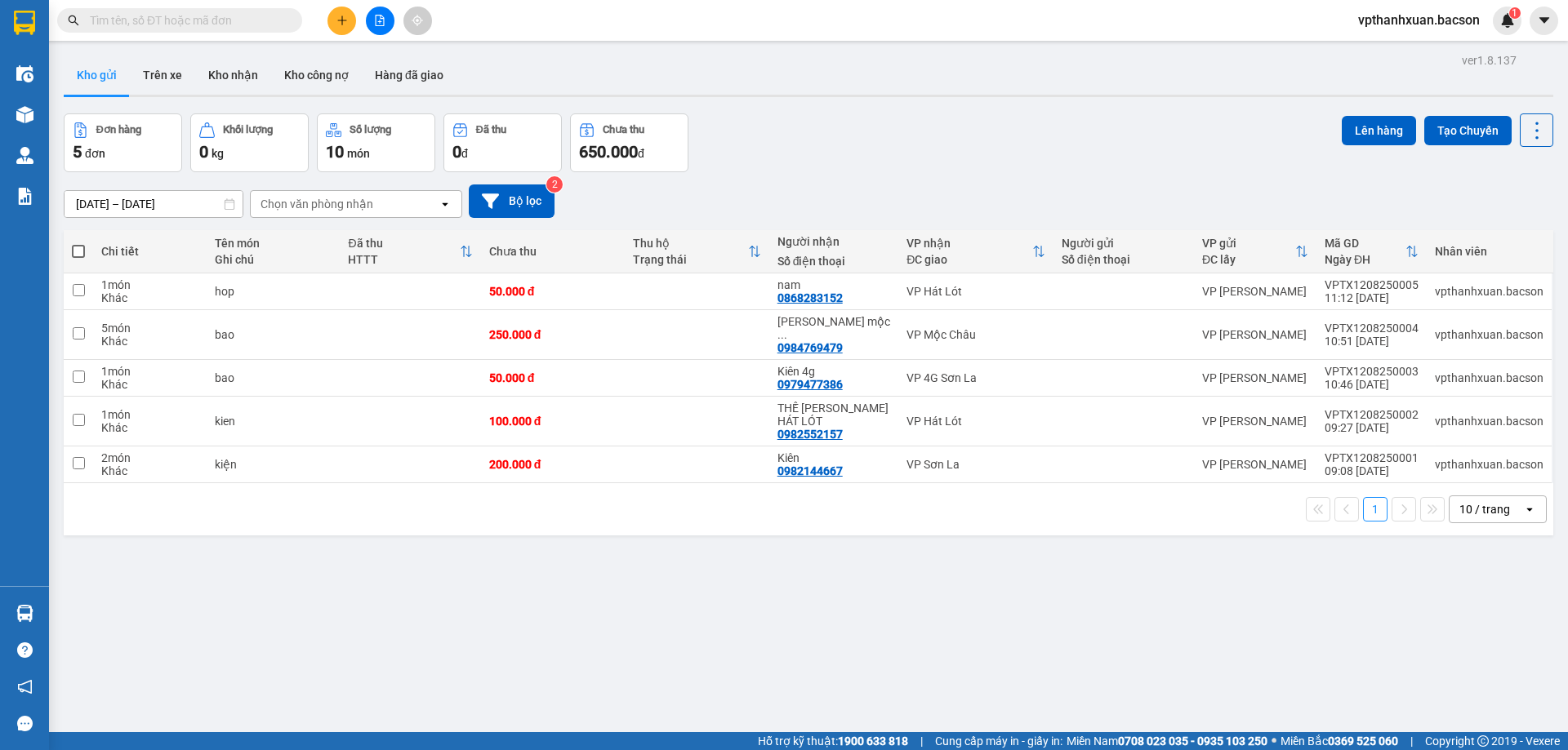
click at [1472, 501] on div "10 / trang" at bounding box center [1484, 508] width 51 height 17
click at [1473, 661] on span "100 / trang" at bounding box center [1478, 664] width 58 height 17
